Goal: Transaction & Acquisition: Obtain resource

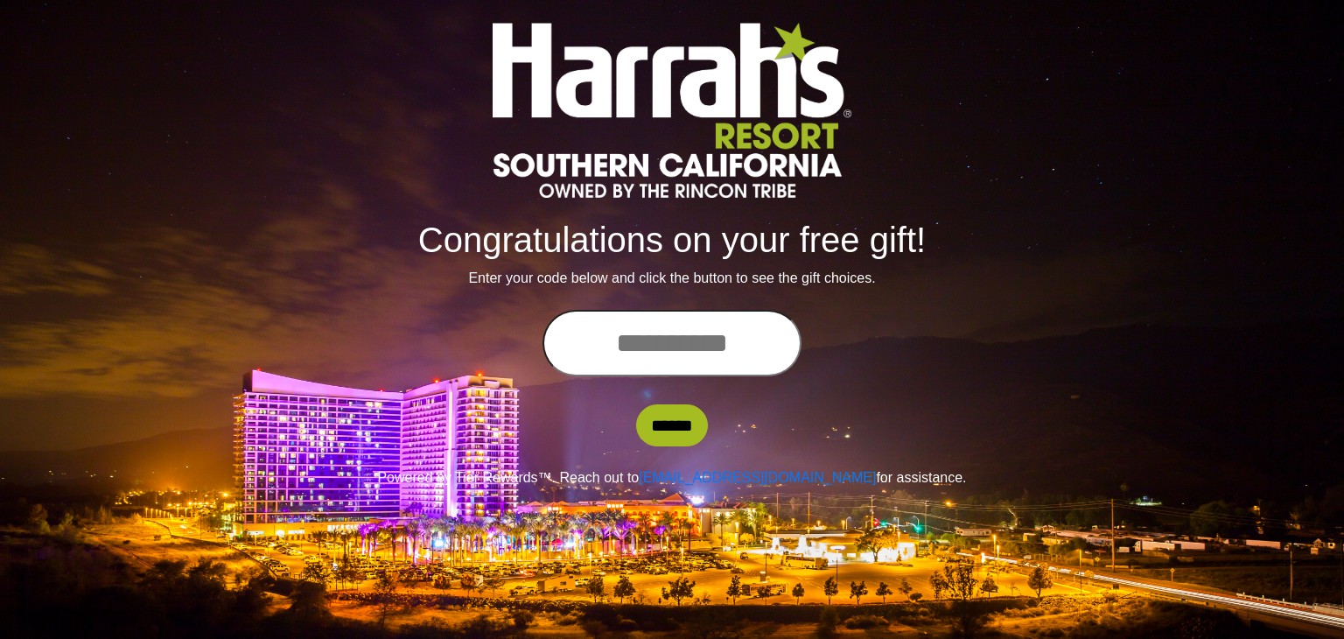
click at [672, 344] on input "text" at bounding box center [672, 343] width 259 height 67
type input "**********"
click at [669, 431] on input "******" at bounding box center [672, 425] width 72 height 42
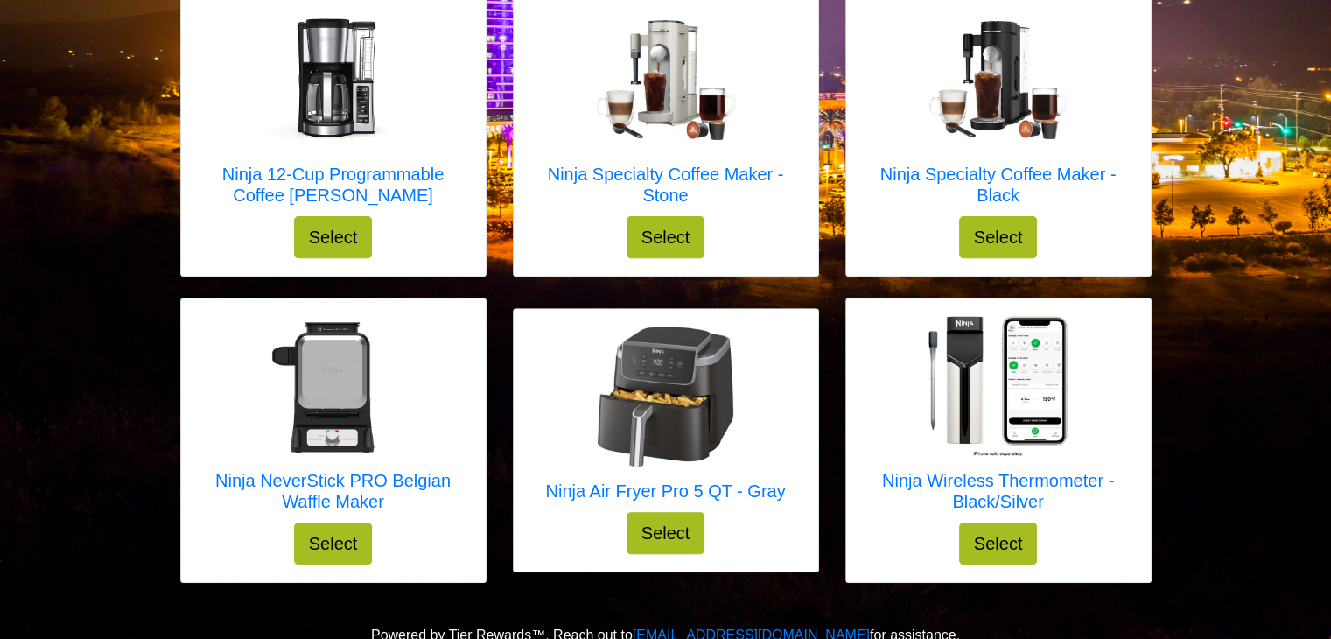
scroll to position [614, 0]
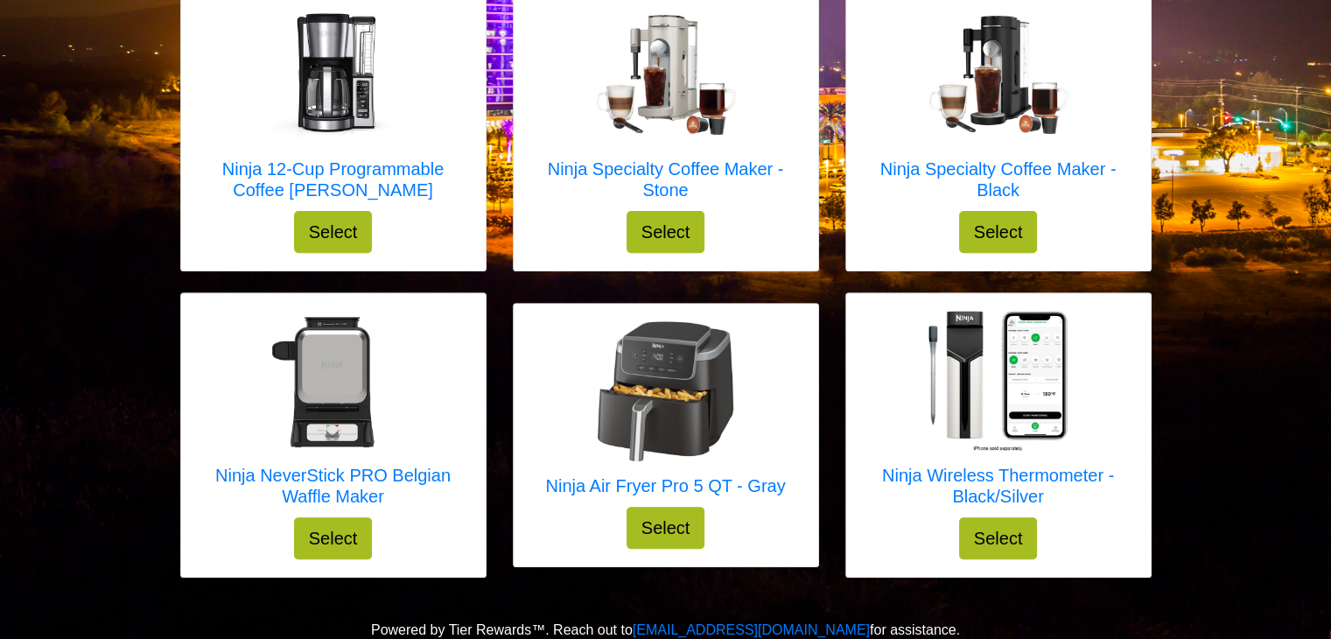
click at [669, 431] on img at bounding box center [665, 391] width 140 height 140
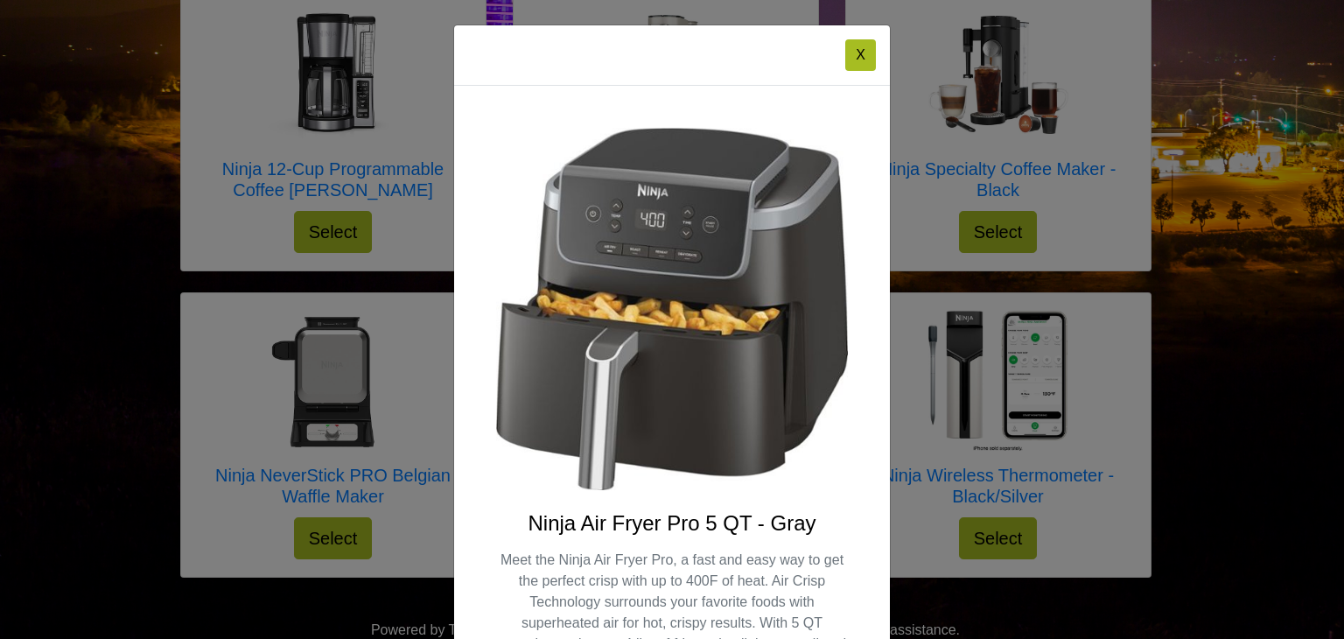
click at [683, 445] on img at bounding box center [672, 309] width 352 height 362
click at [107, 487] on div "X Ninja Air Fryer Pro 5 QT - Gray Meet the Ninja Air Fryer Pro, a fast and easy…" at bounding box center [672, 319] width 1344 height 639
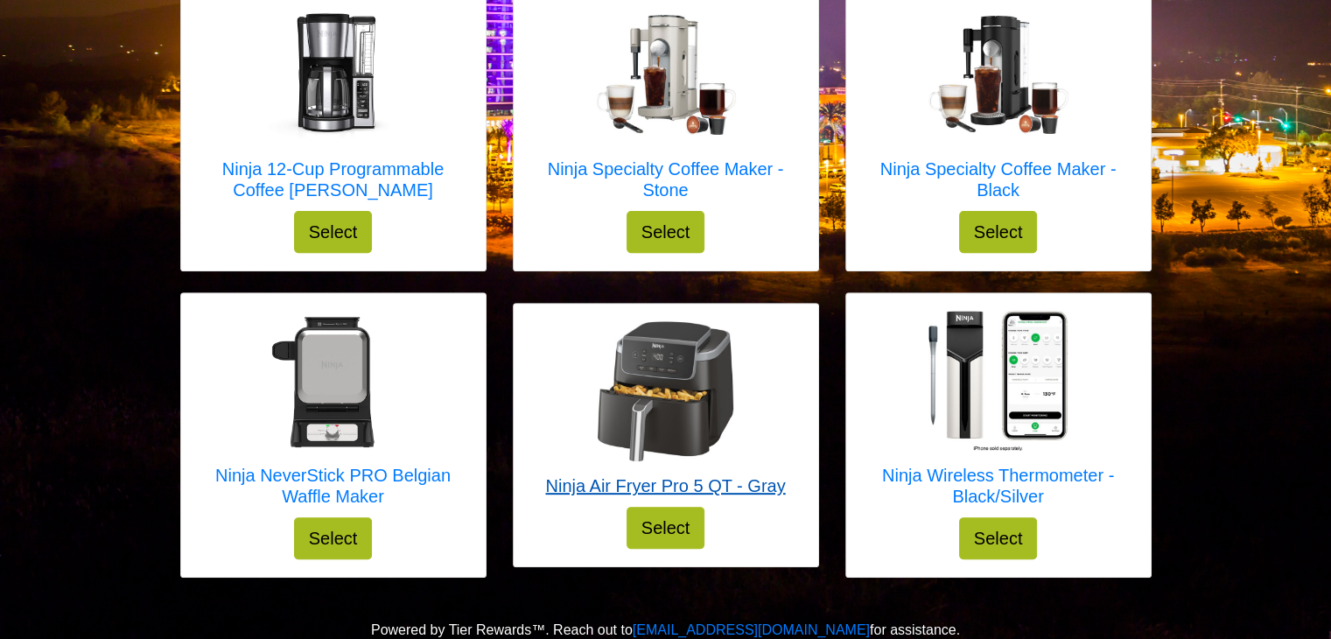
click at [655, 382] on img at bounding box center [665, 391] width 140 height 140
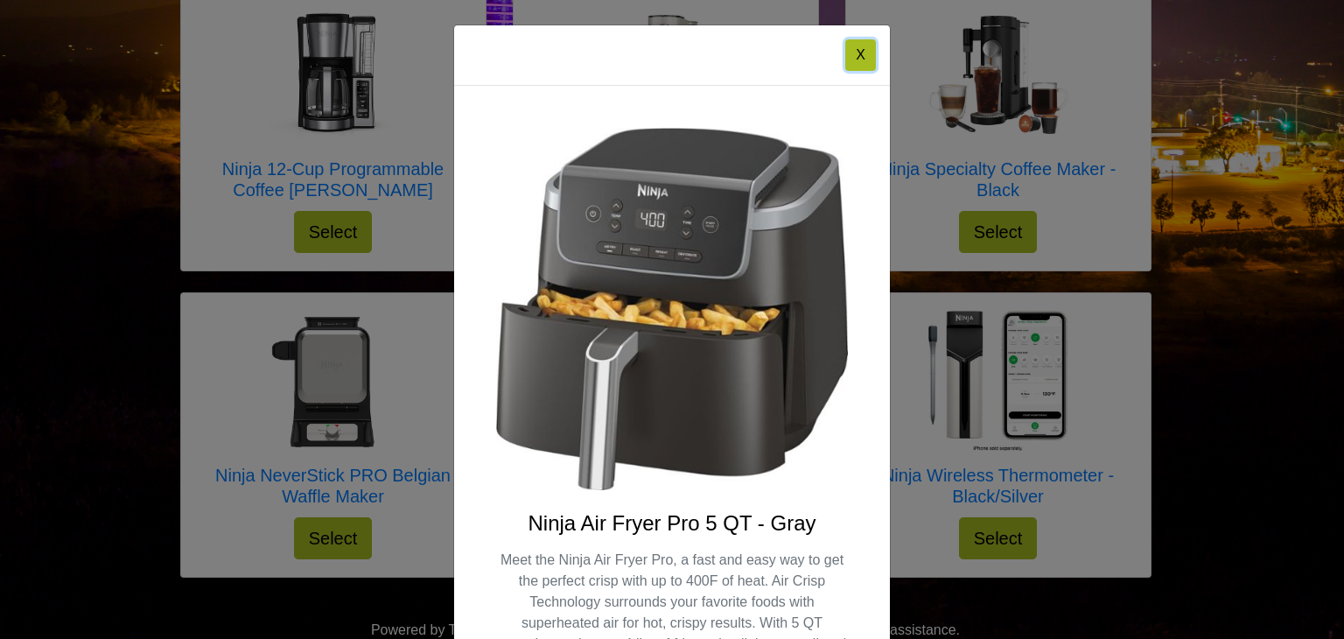
click at [851, 43] on button "X" at bounding box center [860, 55] width 31 height 32
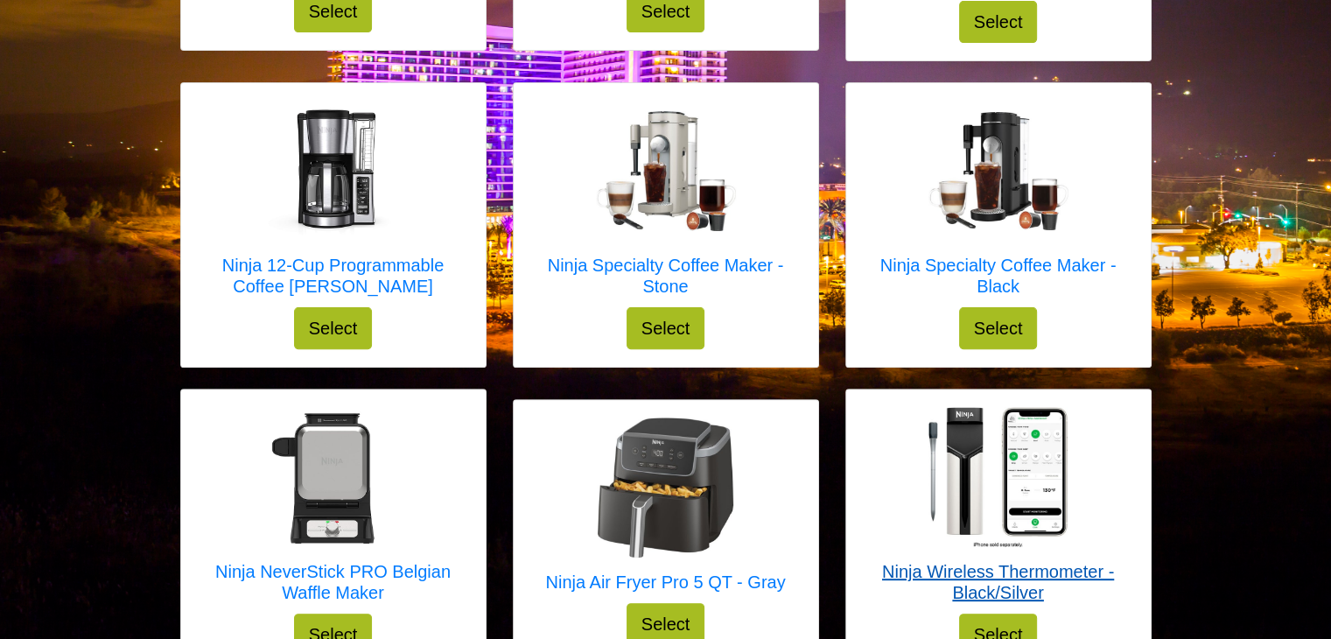
scroll to position [570, 0]
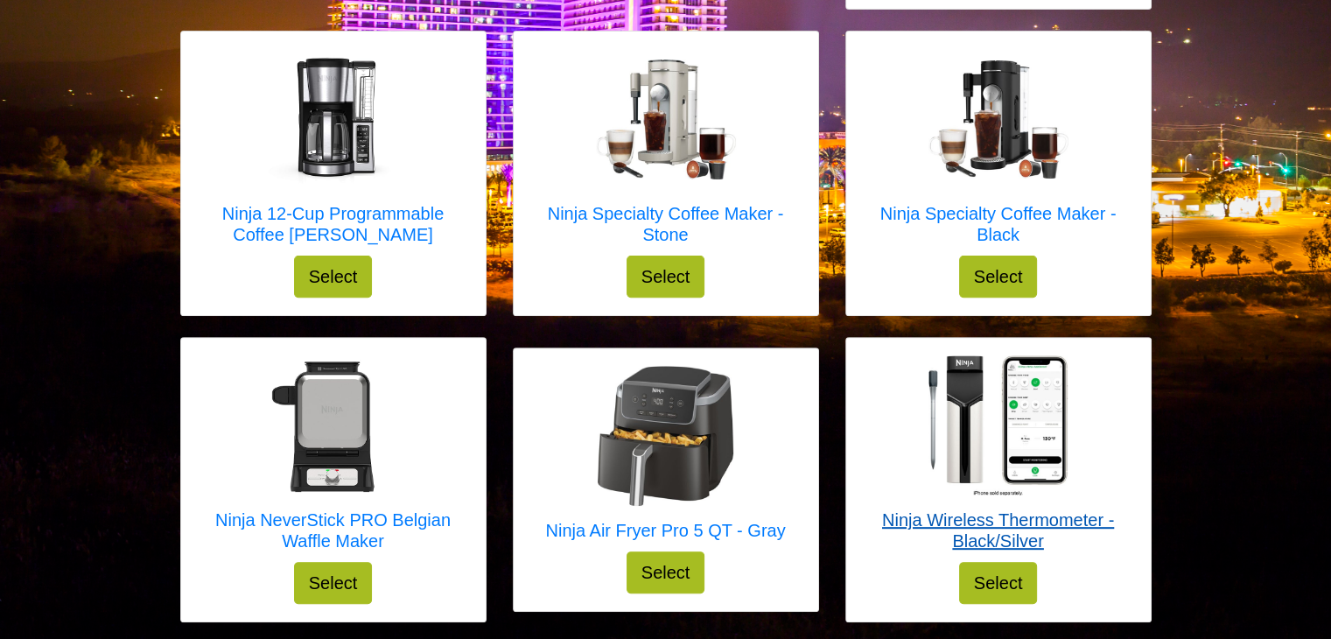
click at [981, 414] on img at bounding box center [998, 425] width 140 height 140
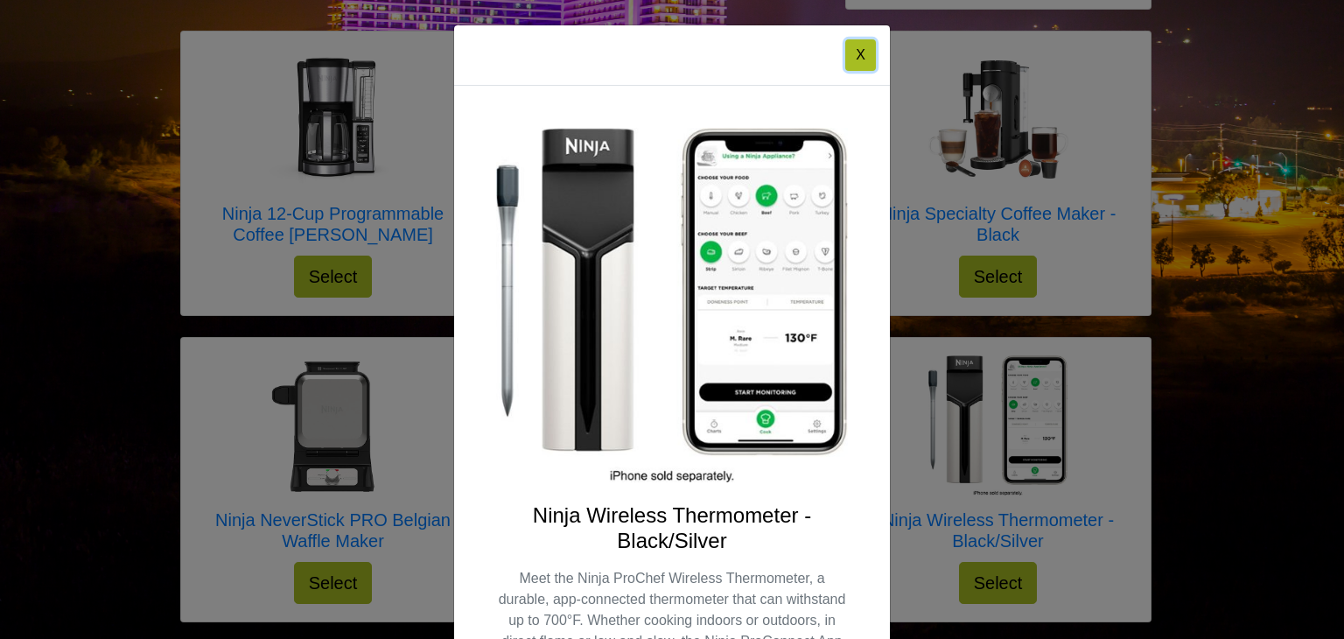
click at [854, 55] on button "X" at bounding box center [860, 55] width 31 height 32
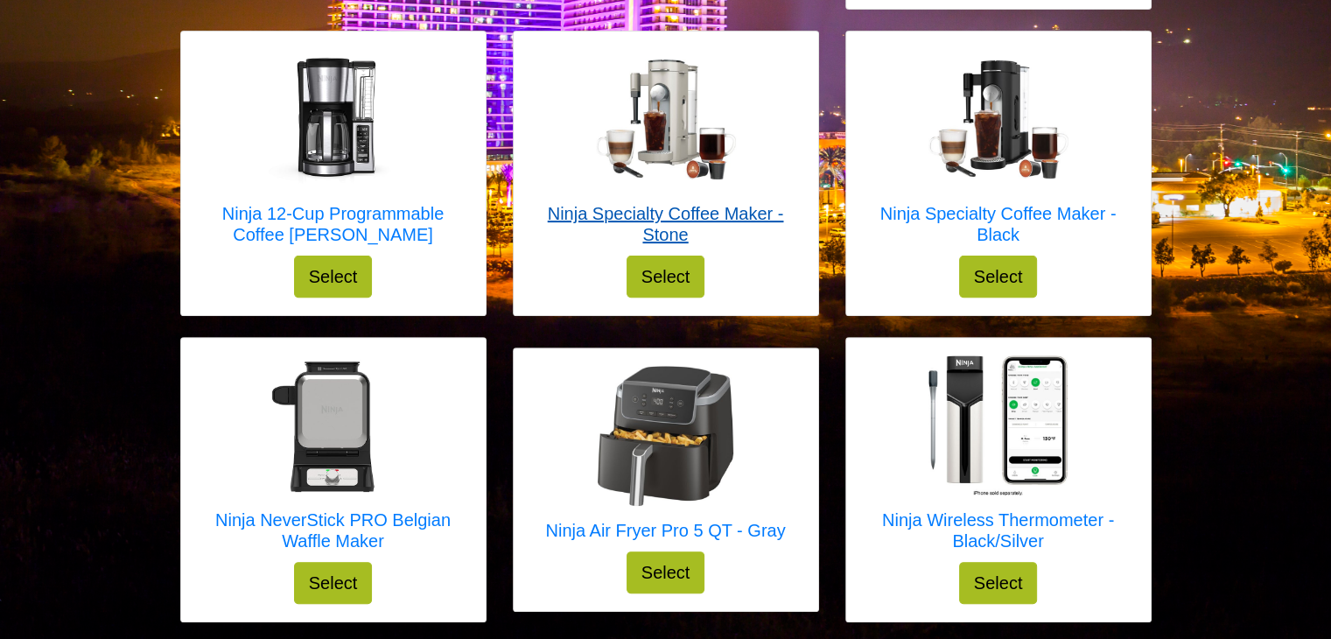
click at [658, 231] on h5 "Ninja Specialty Coffee Maker - Stone" at bounding box center [666, 224] width 270 height 42
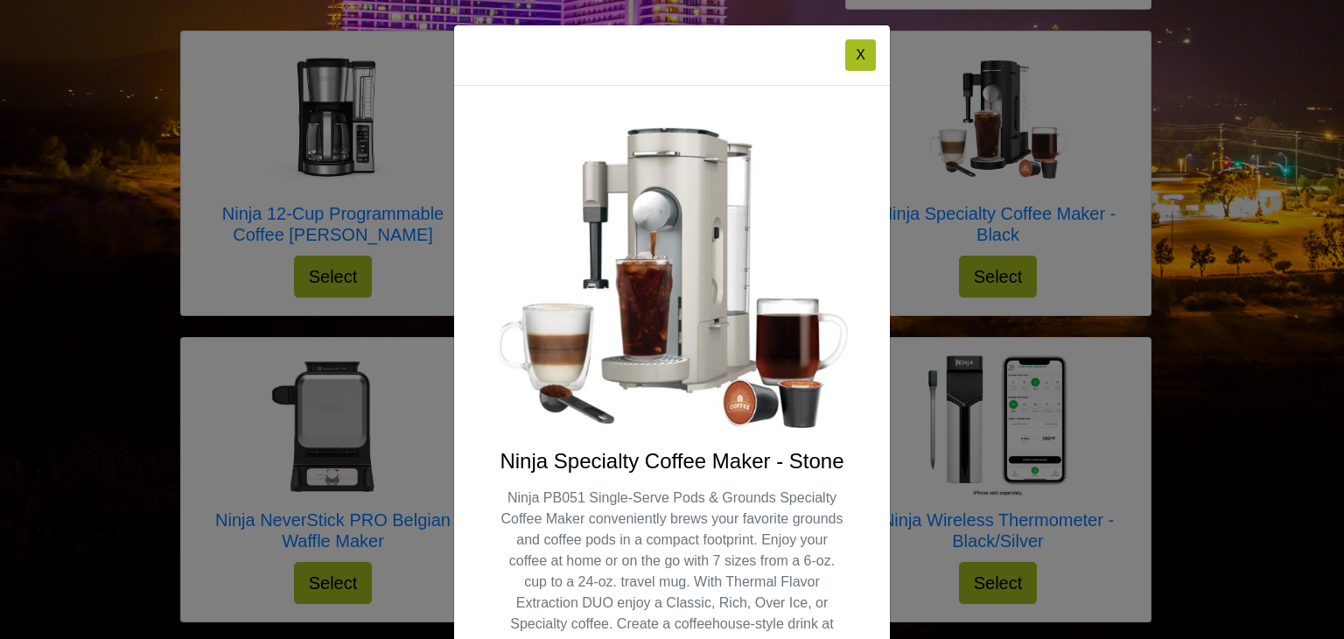
click at [309, 165] on div "X Ninja Specialty Coffee Maker - Stone Ninja PB051 Single-Serve Pods & Grounds …" at bounding box center [672, 319] width 1344 height 639
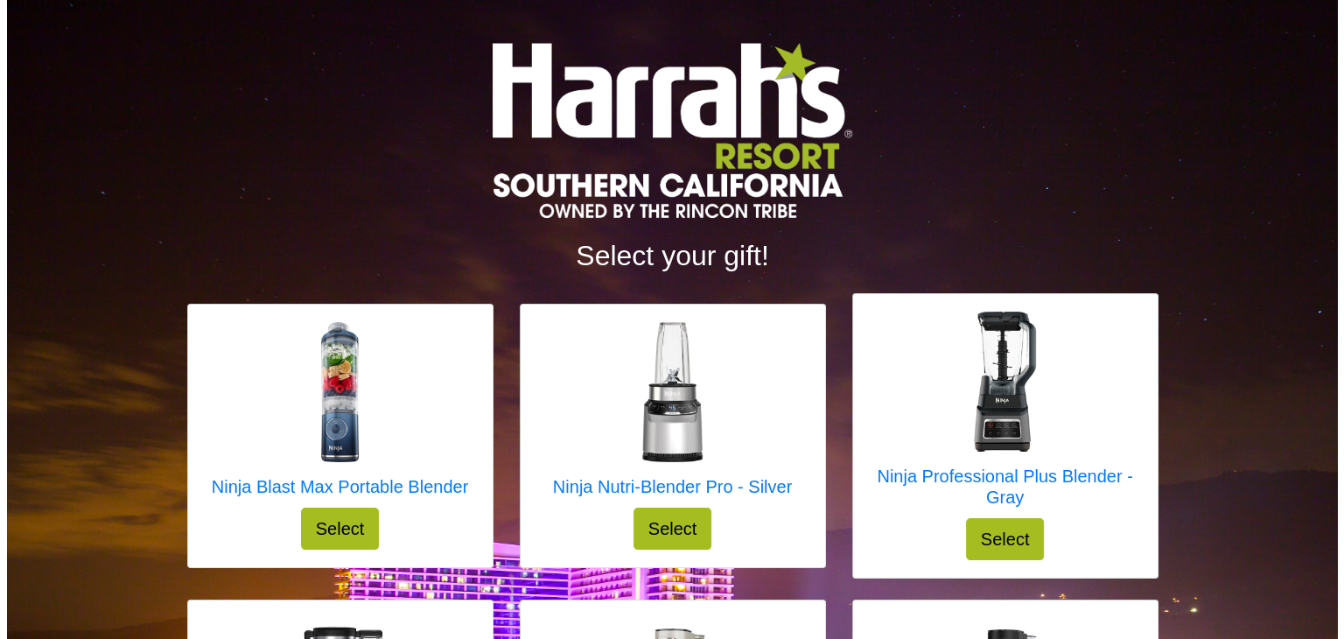
scroll to position [0, 0]
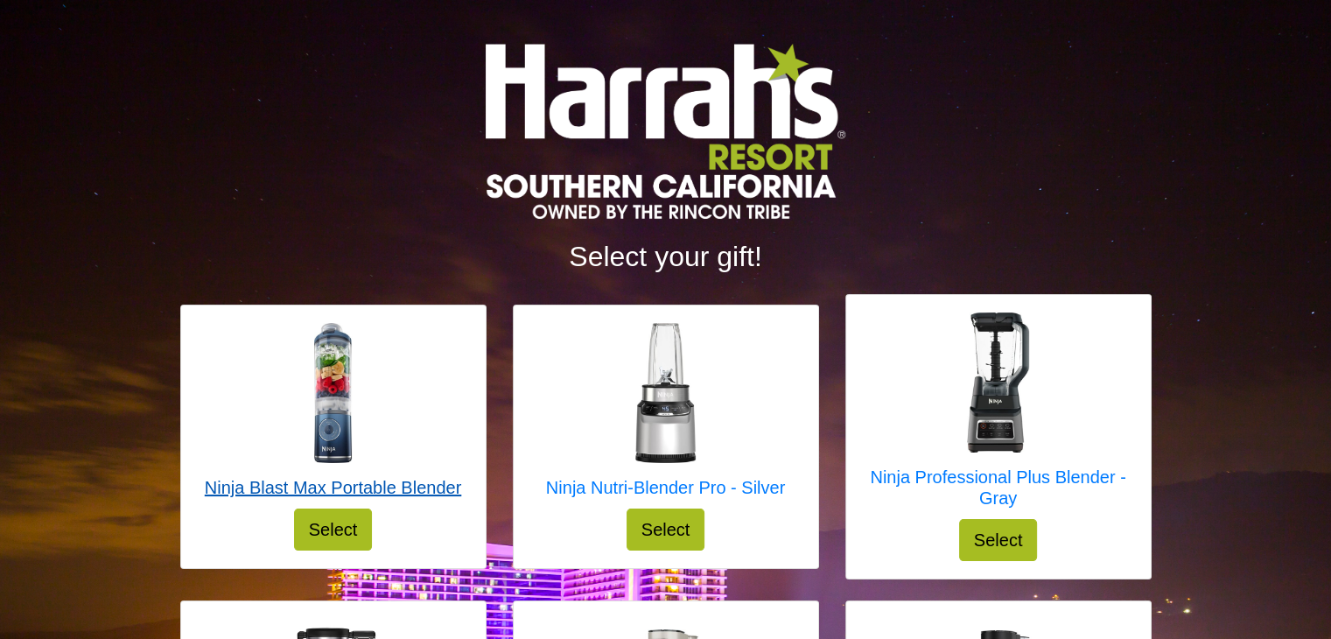
click at [324, 434] on img at bounding box center [333, 393] width 140 height 140
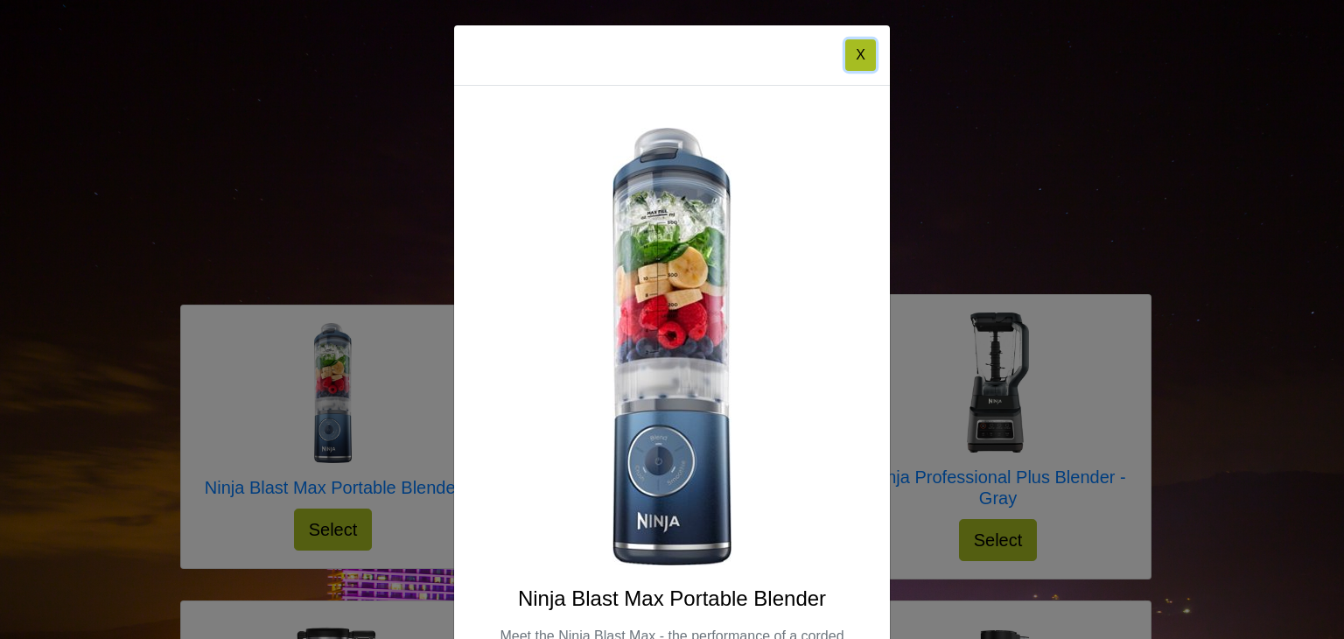
click at [854, 57] on button "X" at bounding box center [860, 55] width 31 height 32
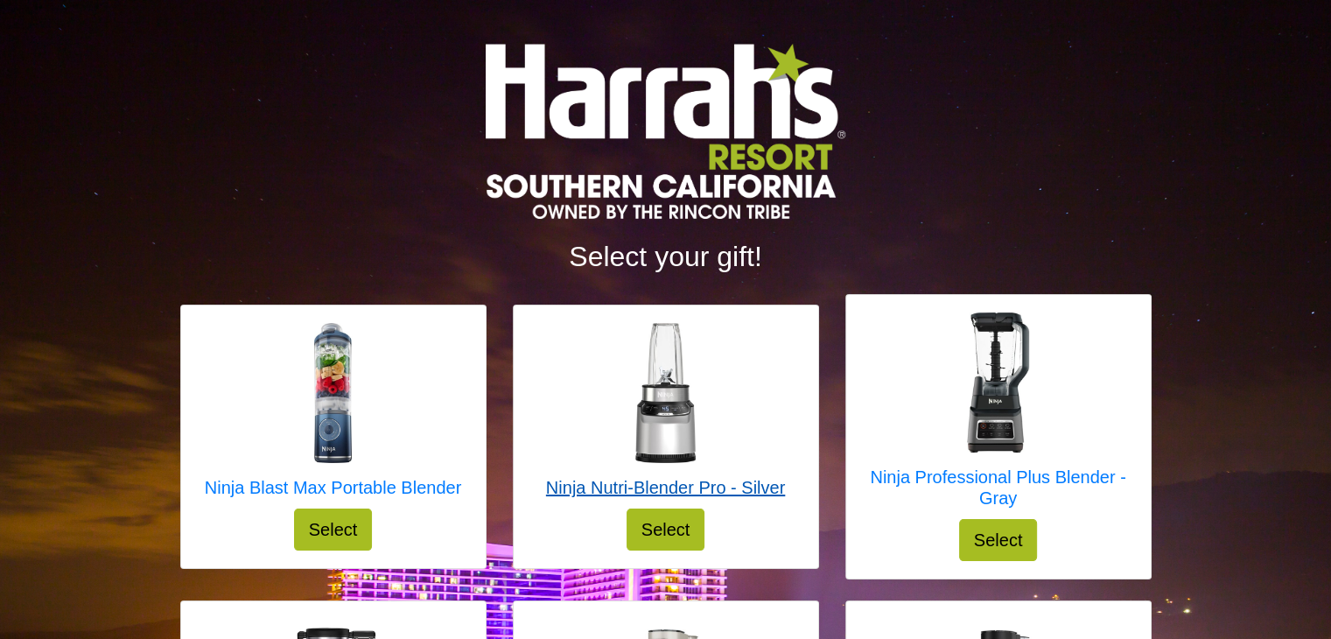
click at [667, 398] on img at bounding box center [665, 393] width 140 height 140
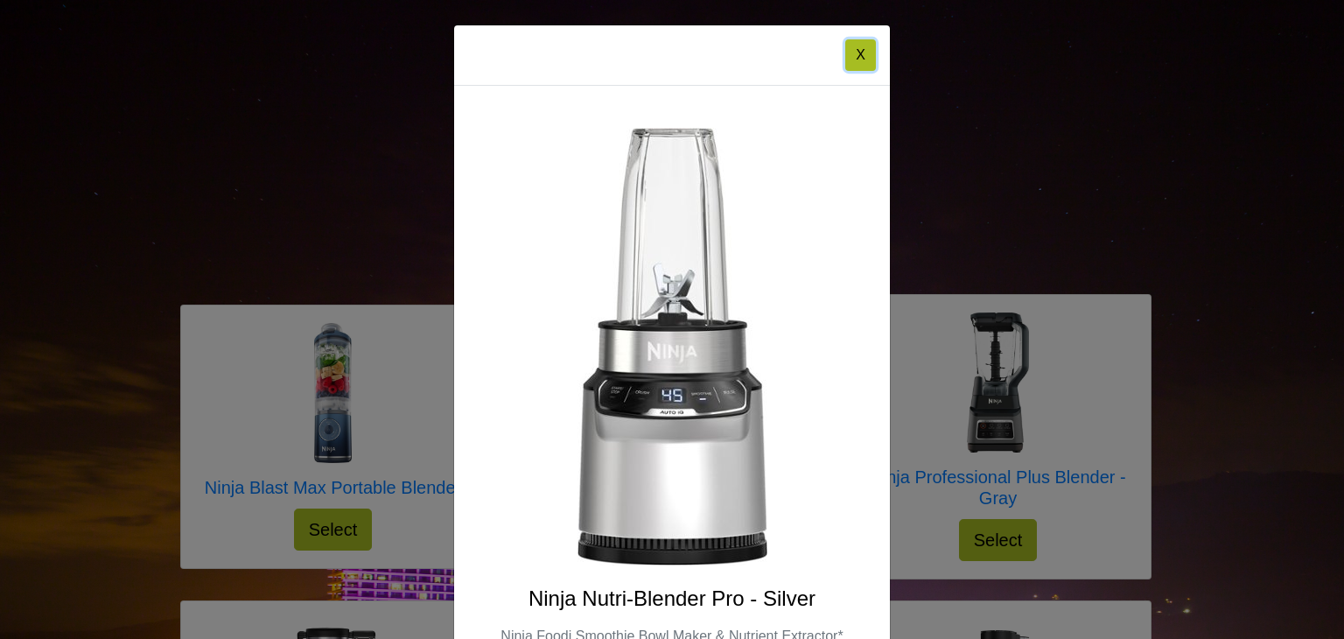
click at [868, 46] on button "X" at bounding box center [860, 55] width 31 height 32
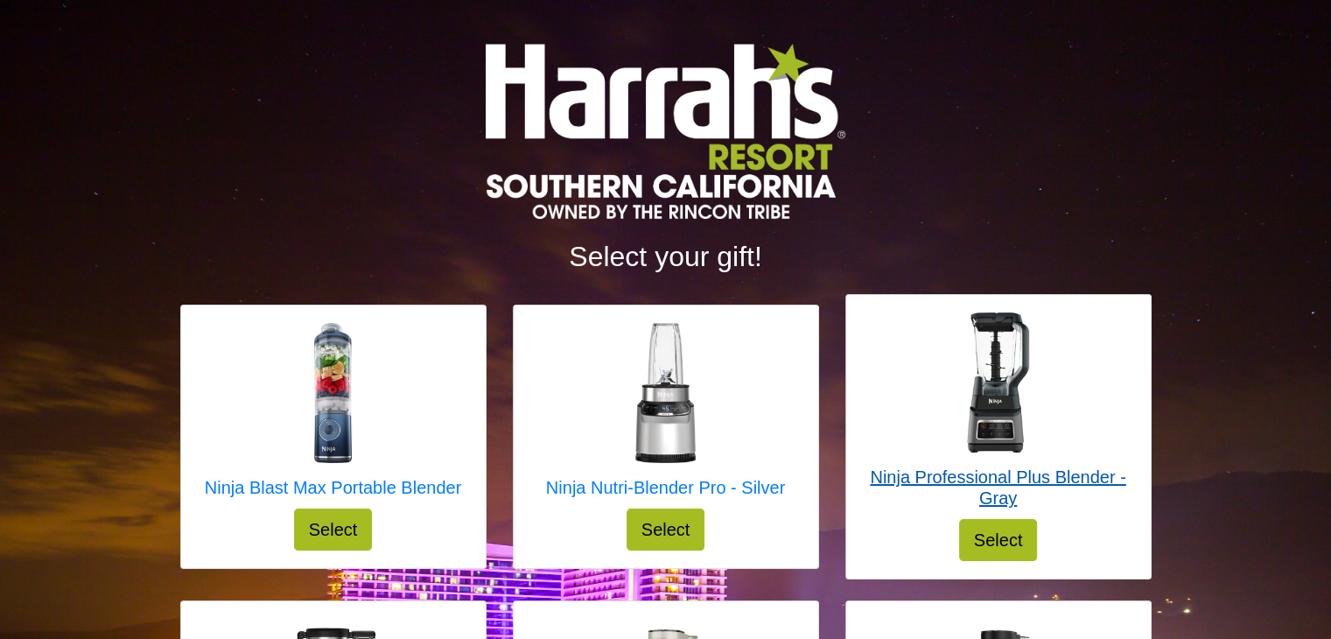
click at [1003, 449] on img at bounding box center [998, 382] width 140 height 140
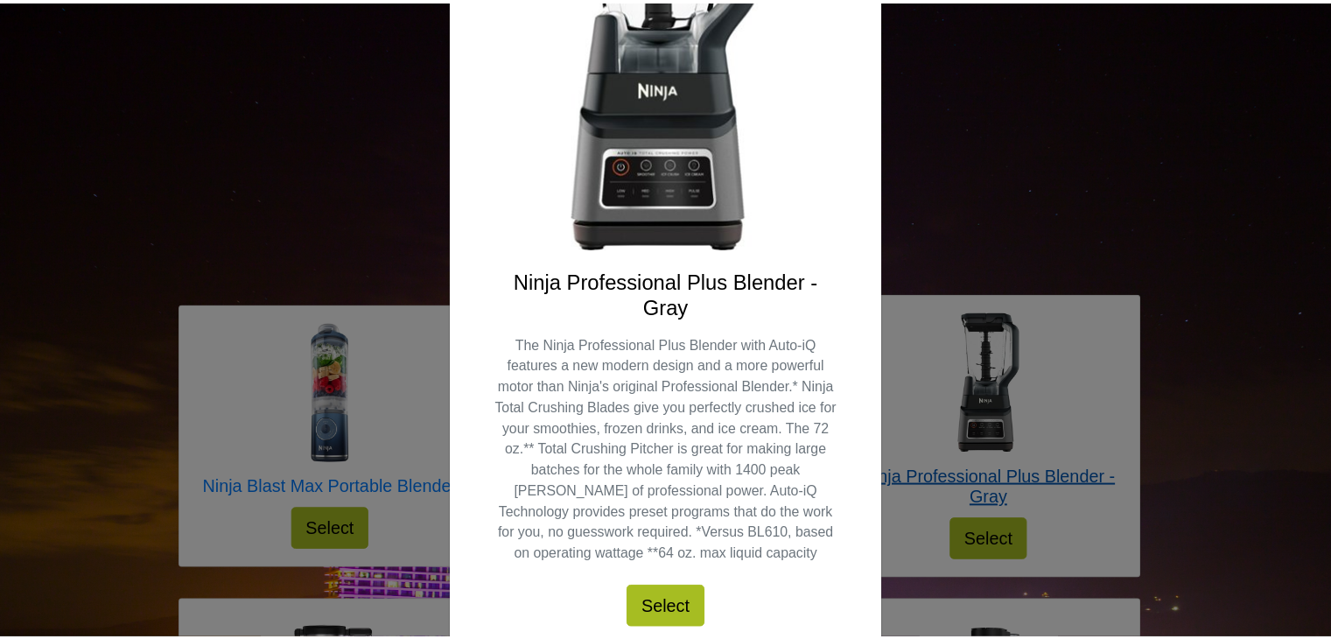
scroll to position [318, 0]
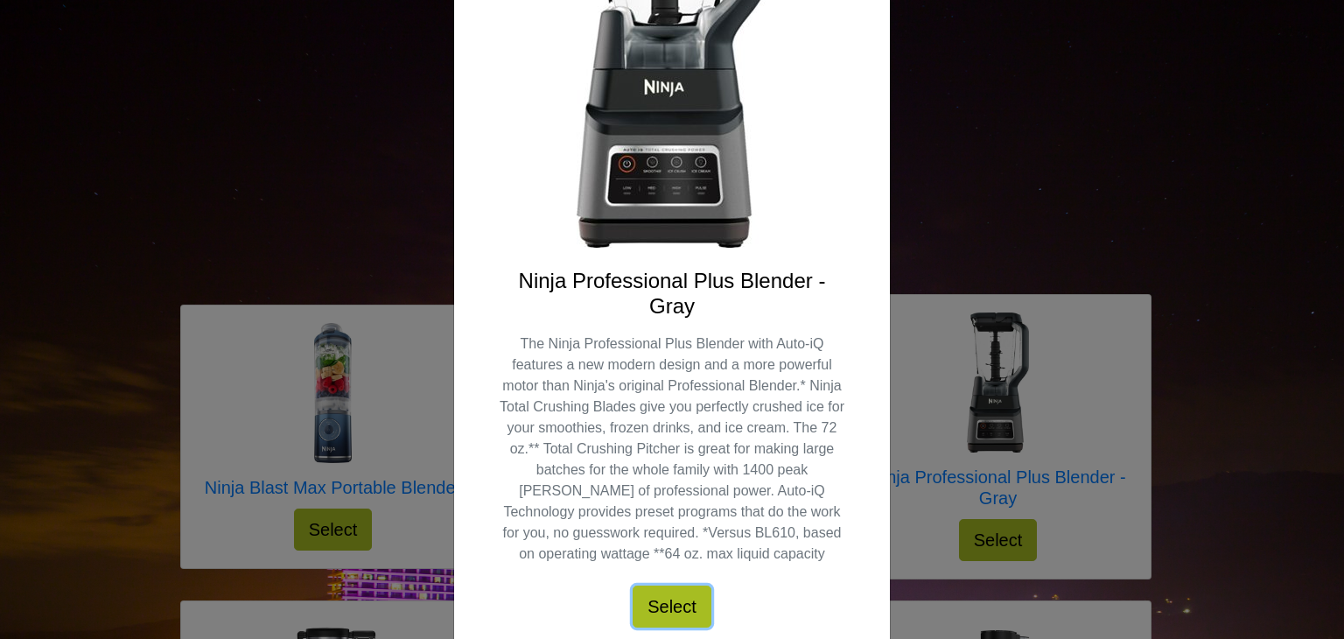
click at [679, 606] on button "Select" at bounding box center [672, 606] width 79 height 42
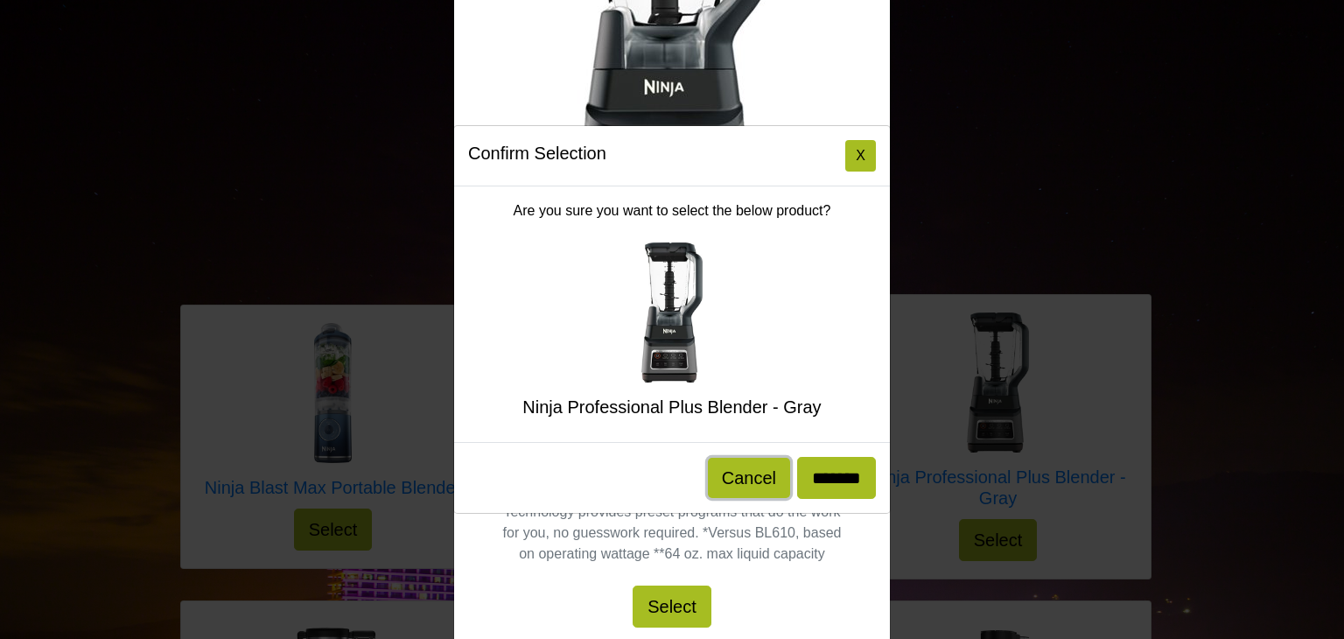
click at [738, 473] on button "Cancel" at bounding box center [749, 478] width 82 height 40
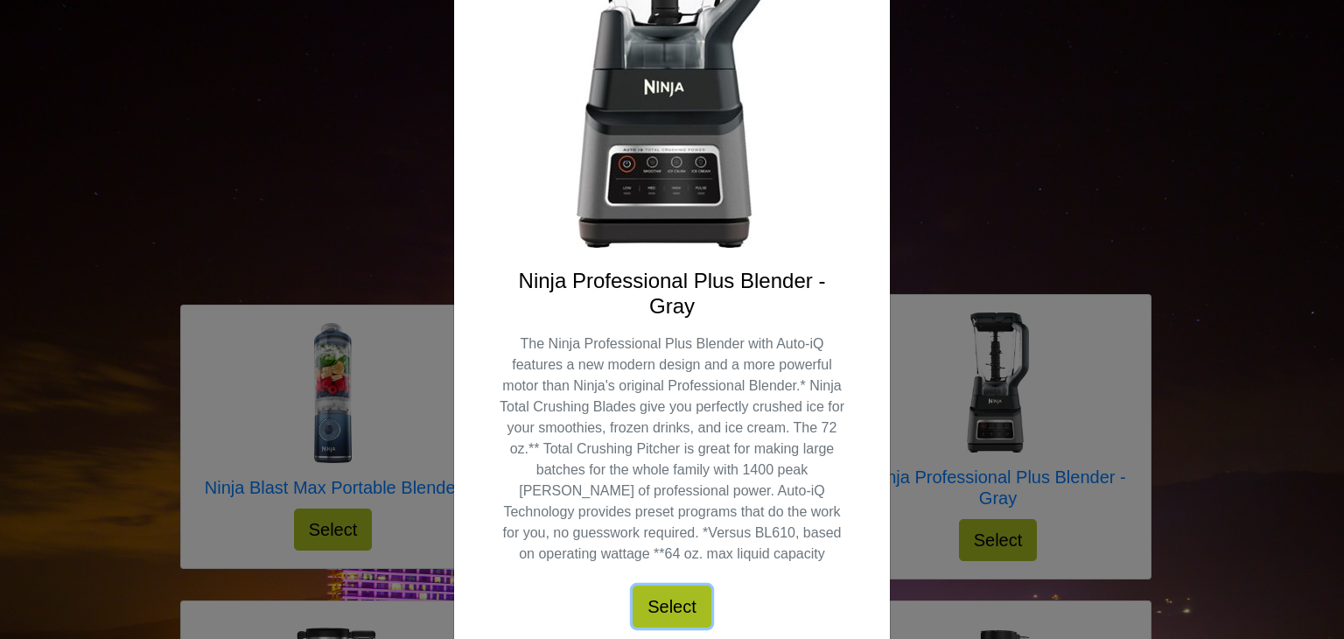
click at [675, 608] on button "Select" at bounding box center [672, 606] width 79 height 42
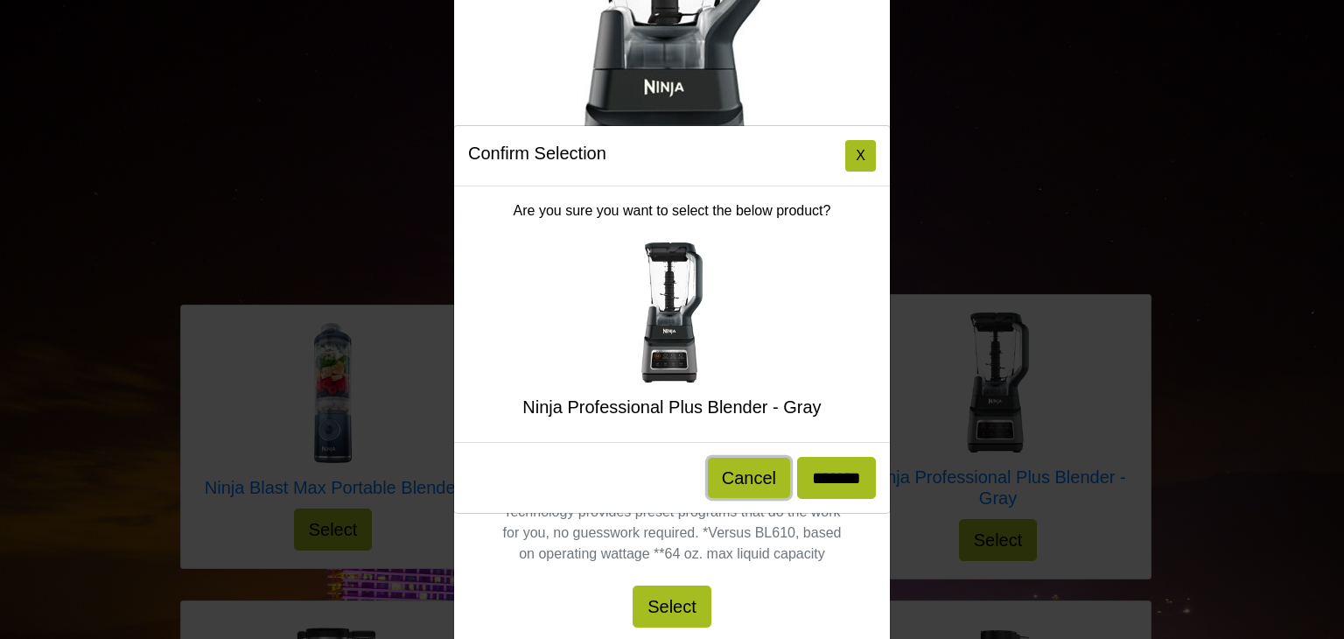
click at [739, 480] on button "Cancel" at bounding box center [749, 478] width 82 height 40
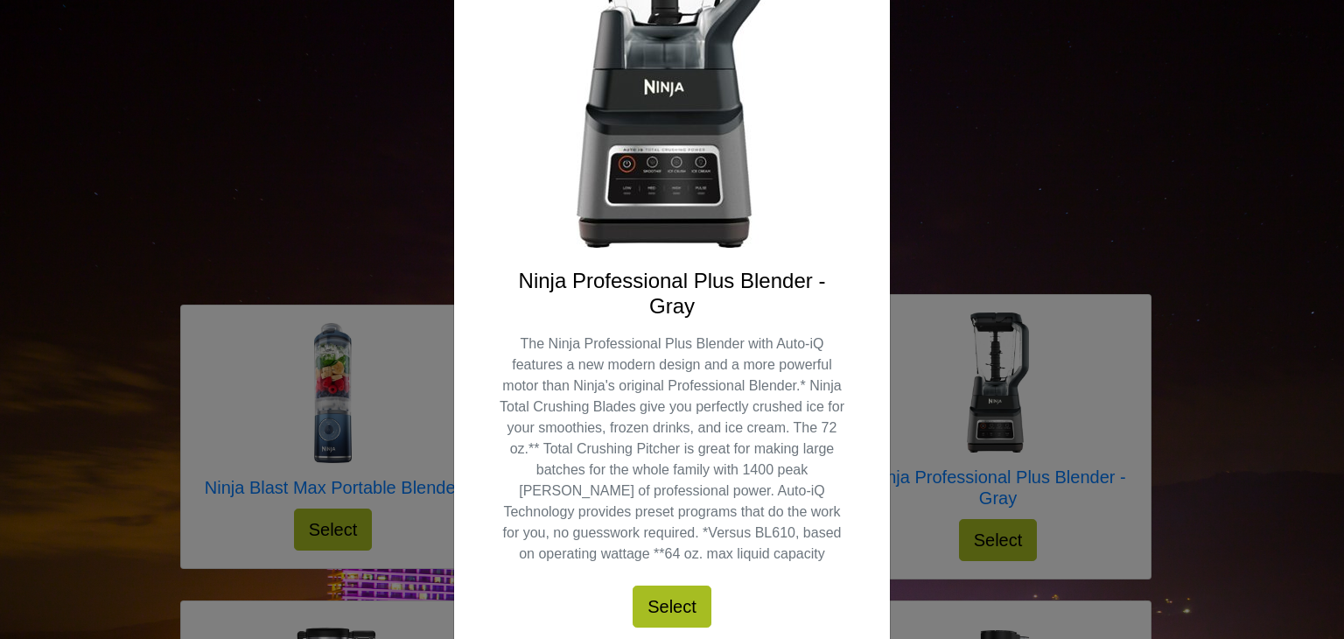
click at [1176, 198] on div "X Ninja Professional Plus Blender - Gray The Ninja Professional Plus Blender wi…" at bounding box center [672, 319] width 1344 height 639
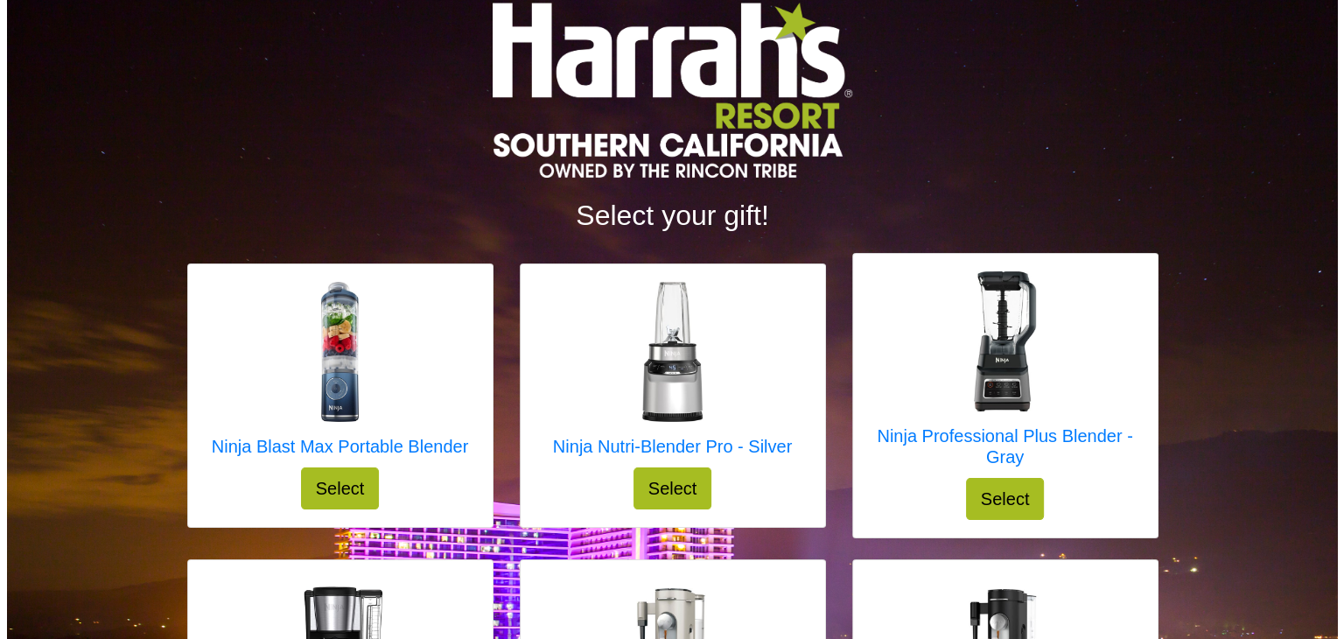
scroll to position [40, 0]
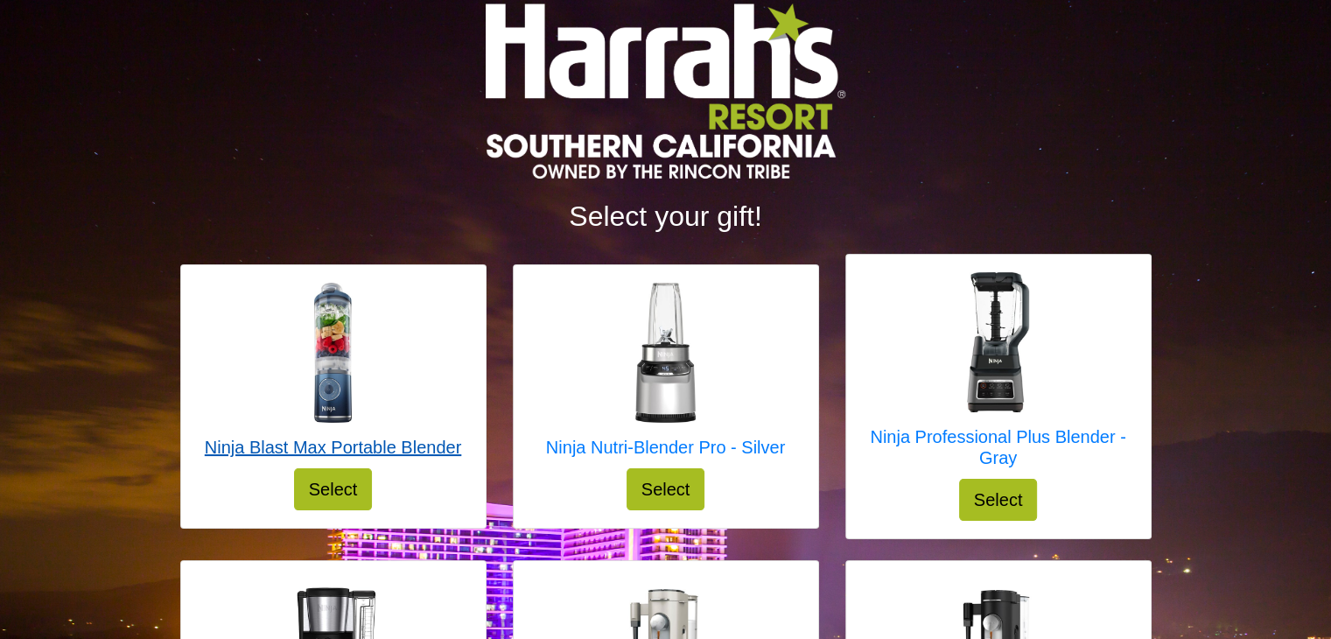
click at [336, 371] on img at bounding box center [333, 353] width 140 height 140
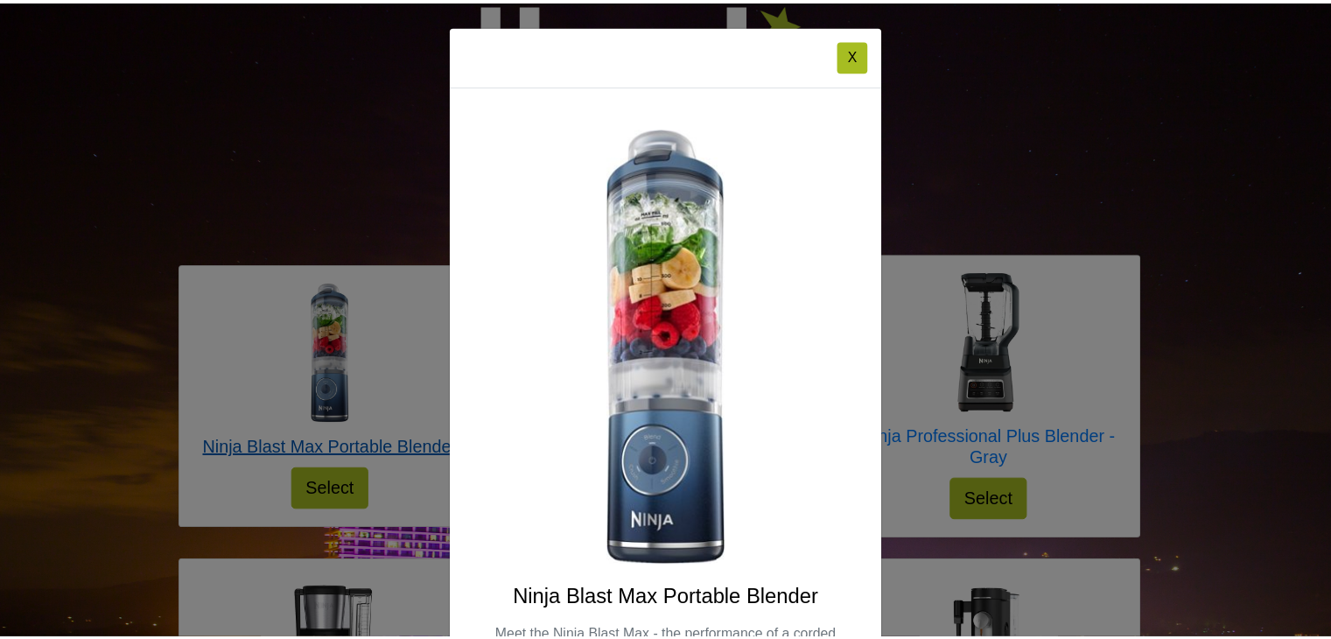
scroll to position [221, 0]
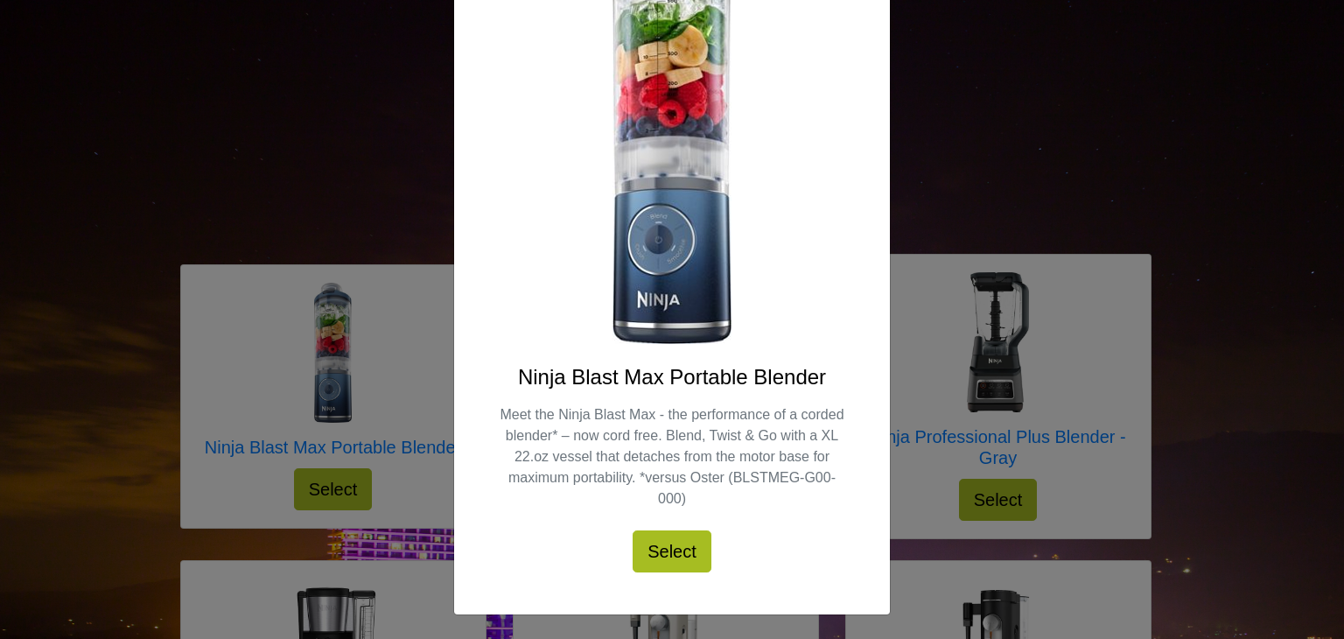
click at [291, 96] on div "X Ninja Blast Max Portable Blender Meet the Ninja Blast Max - the performance o…" at bounding box center [672, 319] width 1344 height 639
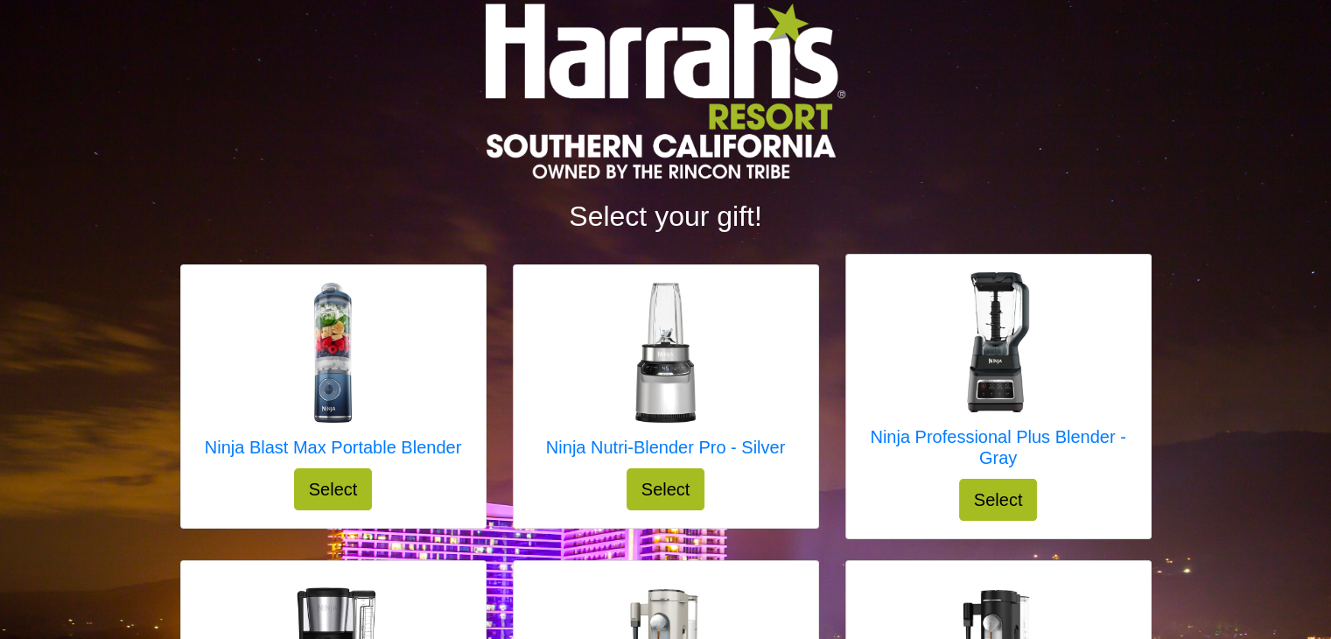
click at [291, 96] on div at bounding box center [666, 102] width 998 height 196
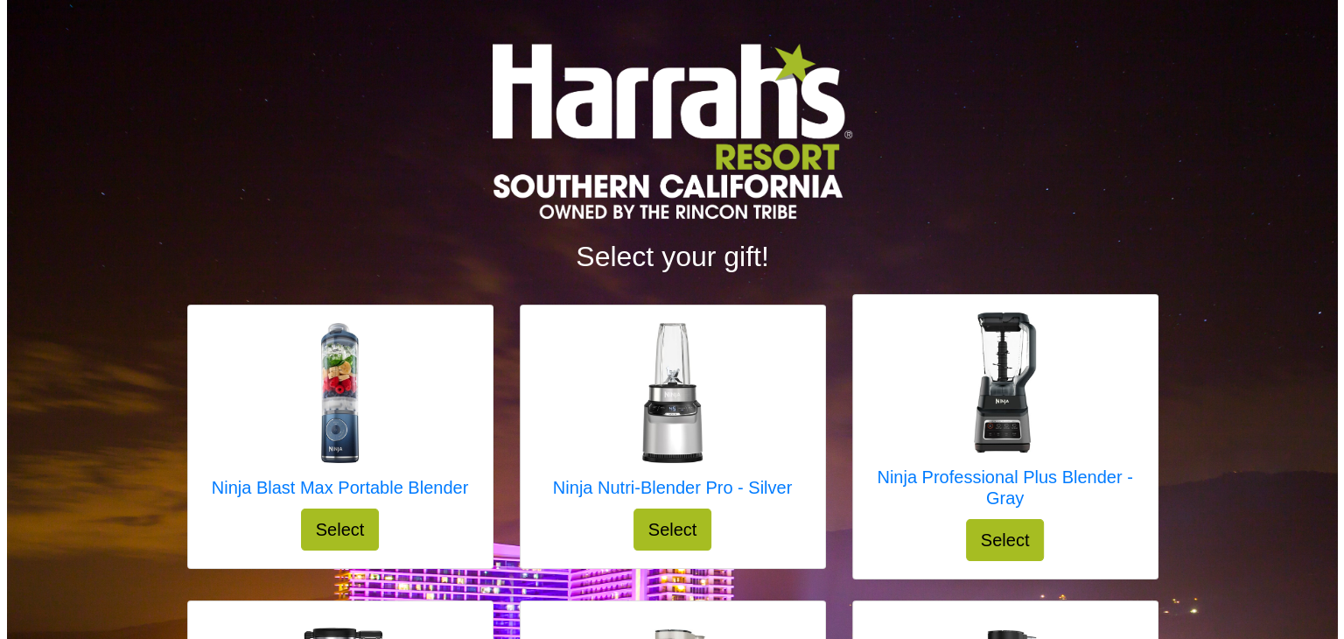
scroll to position [0, 0]
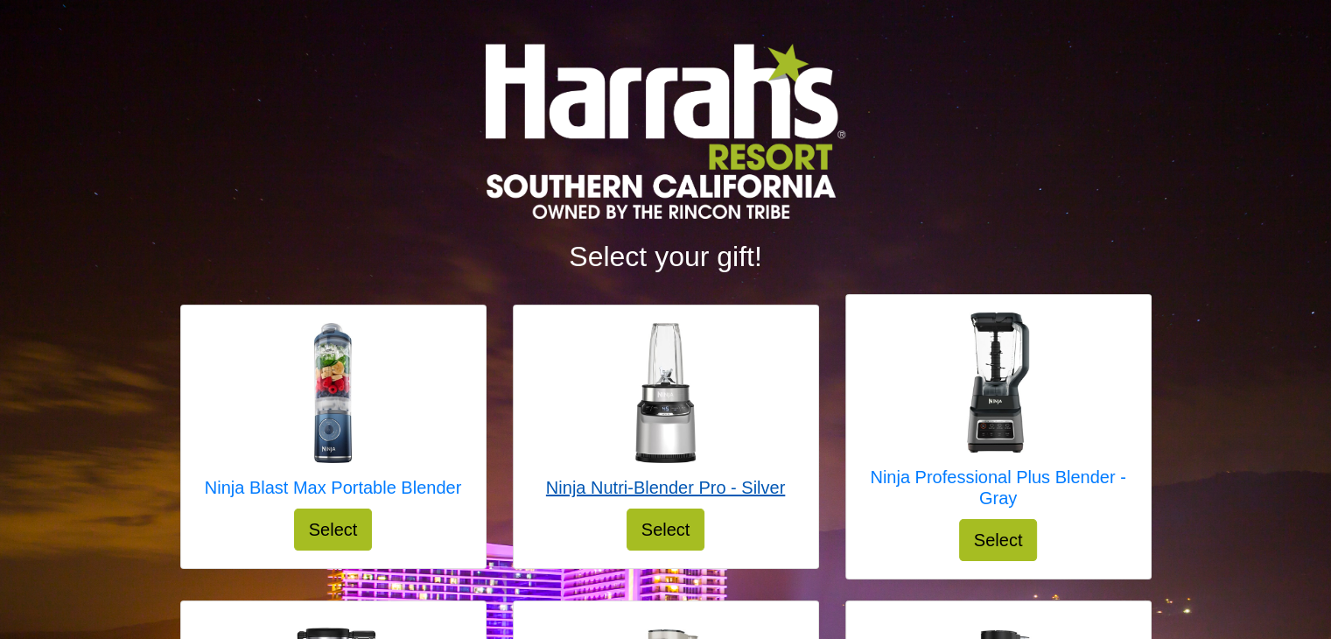
click at [637, 439] on img at bounding box center [665, 393] width 140 height 140
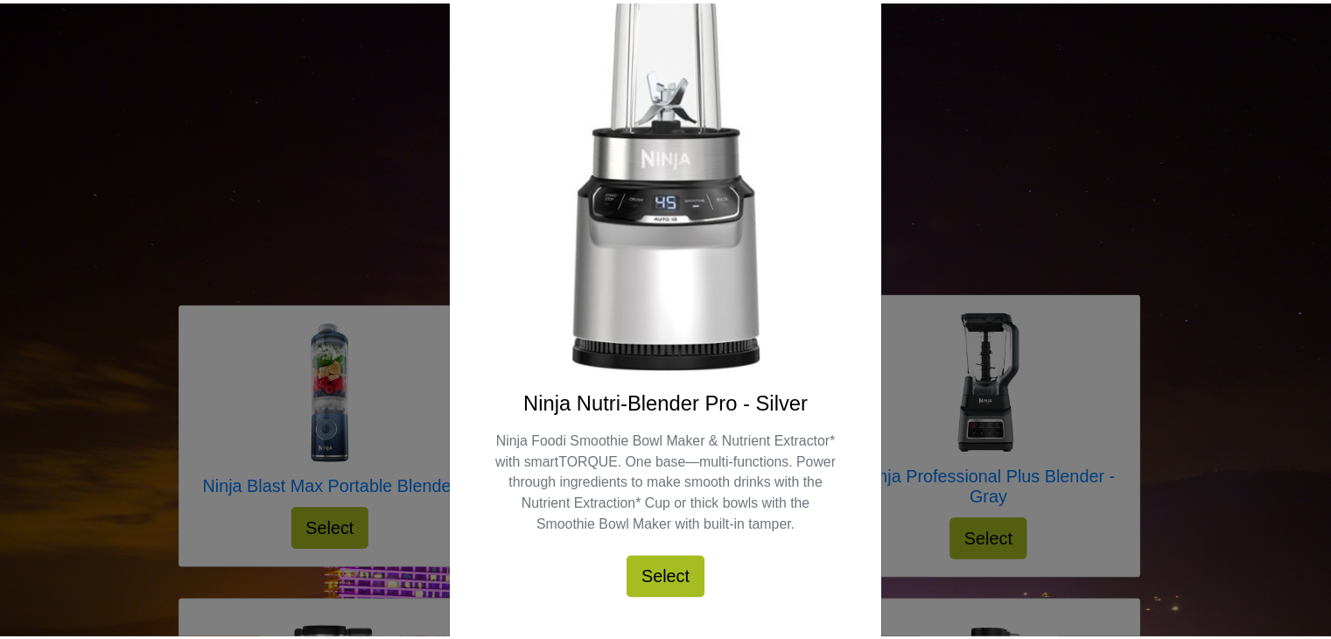
scroll to position [196, 0]
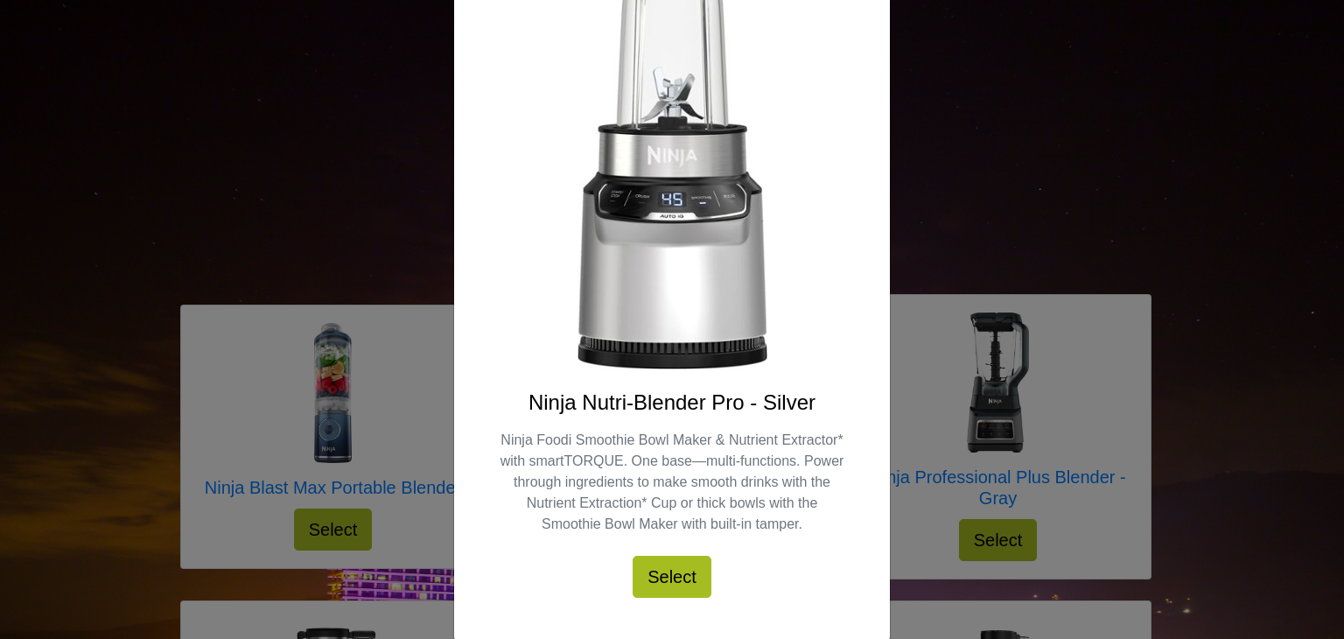
click at [303, 157] on div "X Ninja Nutri-Blender Pro - Silver Ninja Foodi Smoothie Bowl Maker & Nutrient E…" at bounding box center [672, 319] width 1344 height 639
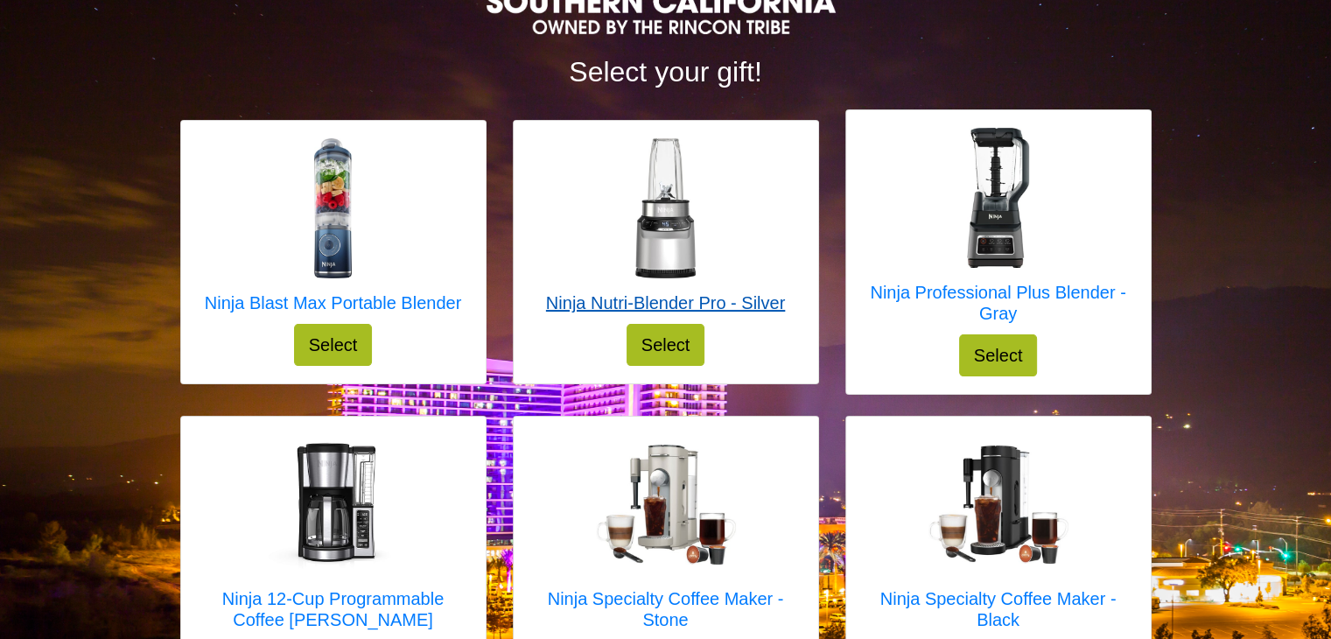
scroll to position [184, 0]
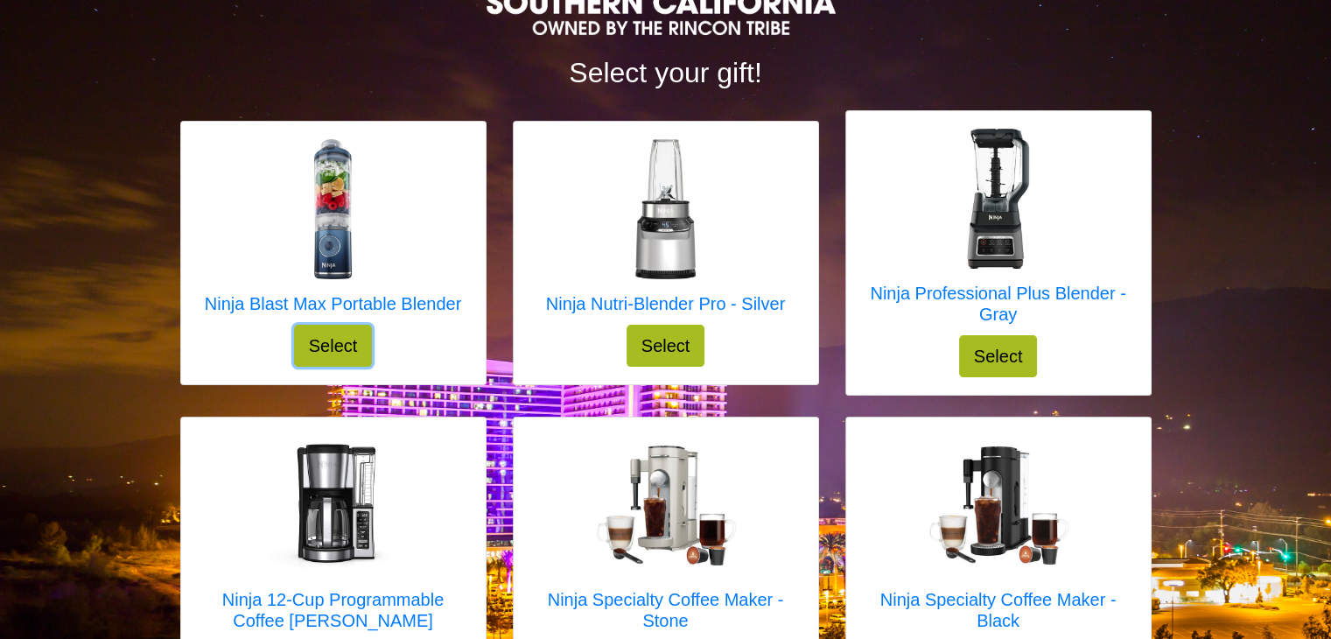
click at [326, 345] on button "Select" at bounding box center [333, 346] width 79 height 42
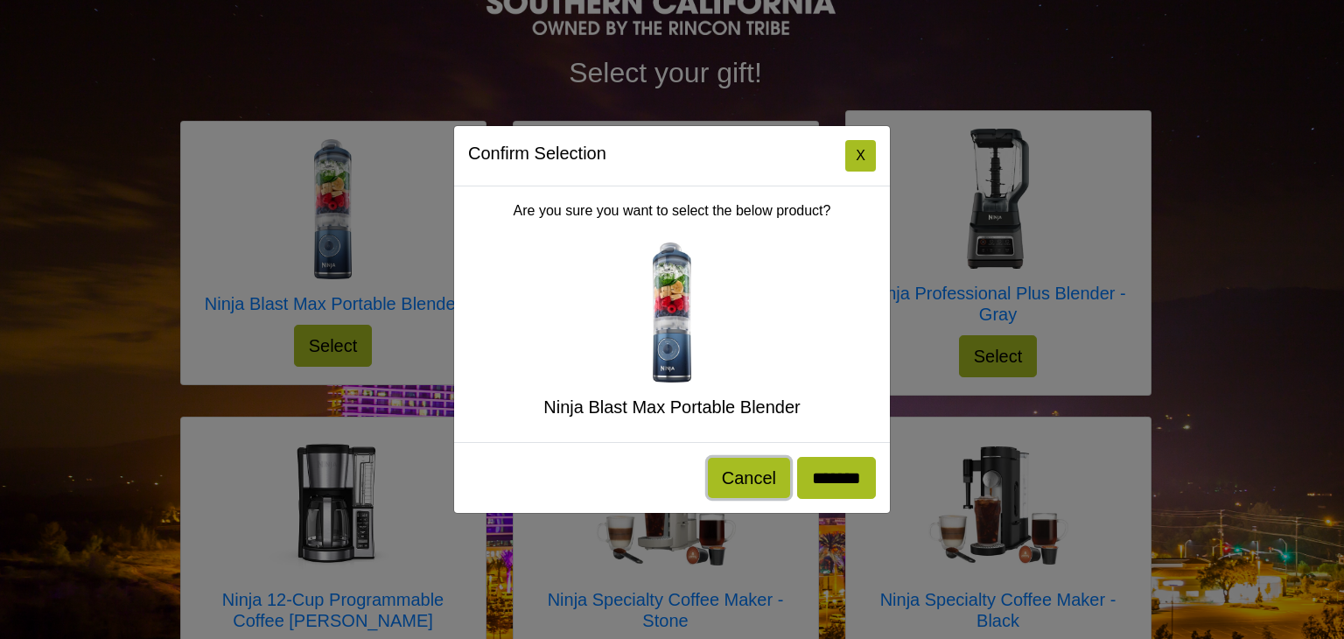
click at [752, 480] on button "Cancel" at bounding box center [749, 478] width 82 height 40
